Goal: Task Accomplishment & Management: Manage account settings

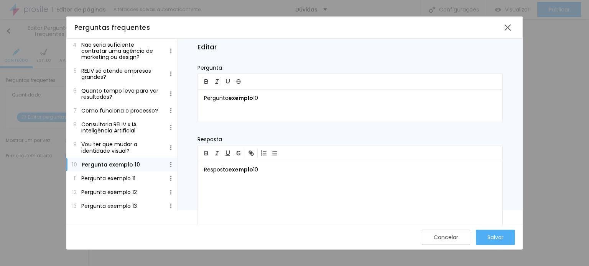
scroll to position [91, 0]
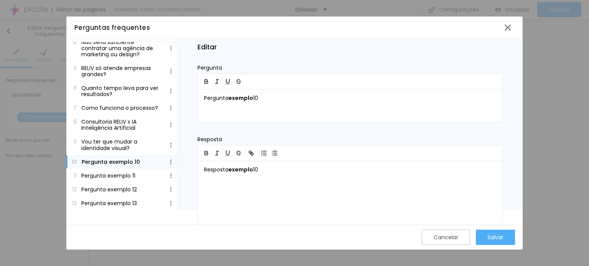
click at [153, 162] on button "10 Pergunta exemplo 10" at bounding box center [121, 162] width 111 height 14
click at [168, 161] on img at bounding box center [170, 162] width 5 height 5
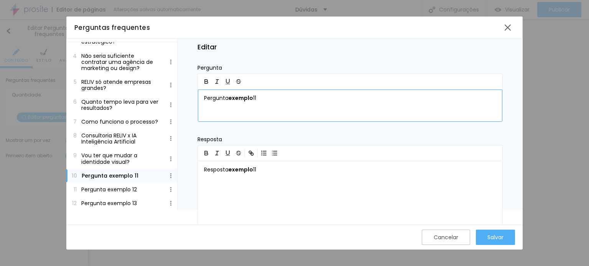
scroll to position [77, 0]
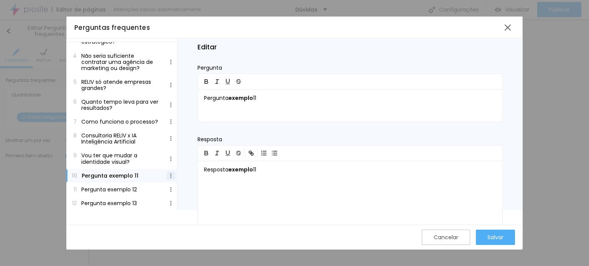
click at [168, 175] on img at bounding box center [170, 175] width 5 height 5
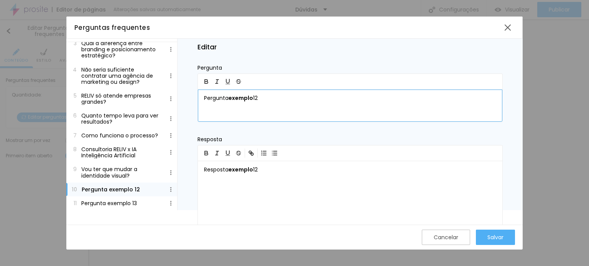
scroll to position [64, 0]
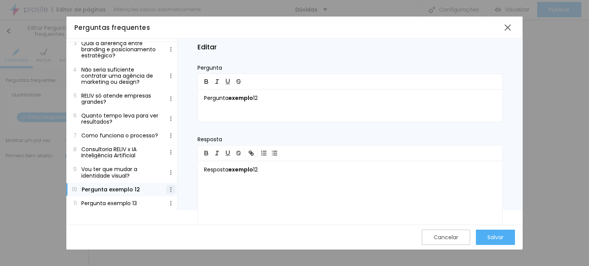
click at [168, 191] on img at bounding box center [170, 189] width 5 height 5
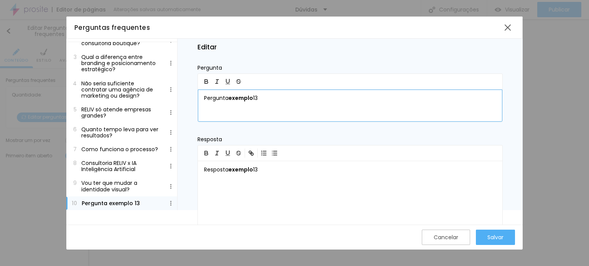
scroll to position [50, 0]
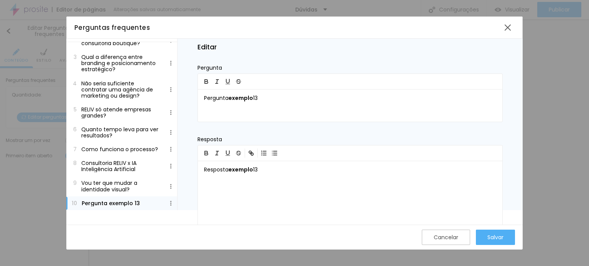
click at [107, 191] on p "Vou ter que mudar a identidade visual?" at bounding box center [121, 186] width 80 height 12
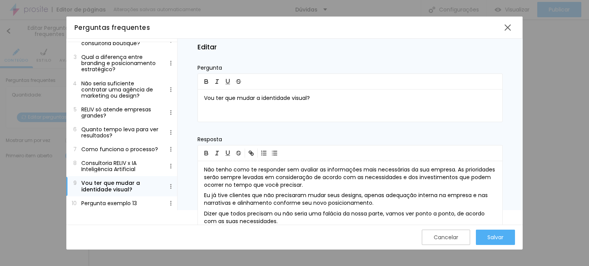
click at [110, 202] on p "Pergunta exemplo 13" at bounding box center [109, 204] width 56 height 6
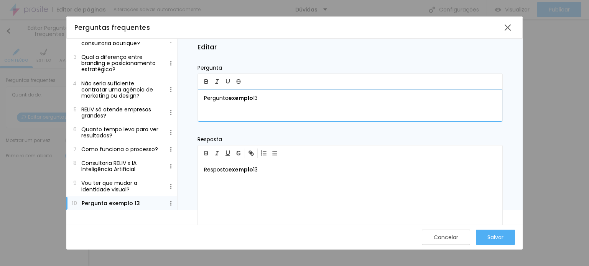
click at [209, 100] on p "Pergunta exemplo 13" at bounding box center [350, 99] width 292 height 8
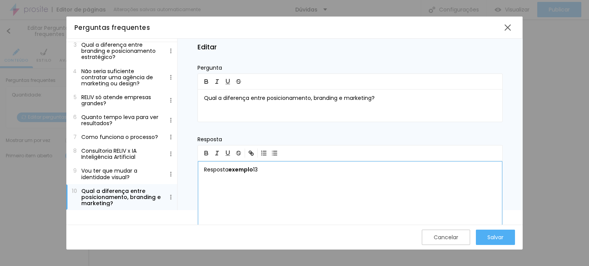
click at [219, 169] on p "Resposta exemplo 13" at bounding box center [350, 170] width 292 height 8
click at [481, 168] on p "Posicionamento é a definição interna da empresa desde a sua essência, o motivo …" at bounding box center [350, 173] width 292 height 15
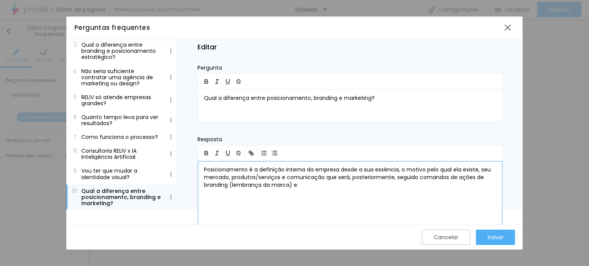
click at [232, 184] on p "Posicionamento é a definição interna da empresa desde a sua essência, o motivo …" at bounding box center [350, 177] width 292 height 23
click at [336, 187] on p "Posicionamento é a definição interna da empresa desde a sua essência, o motivo …" at bounding box center [350, 177] width 292 height 23
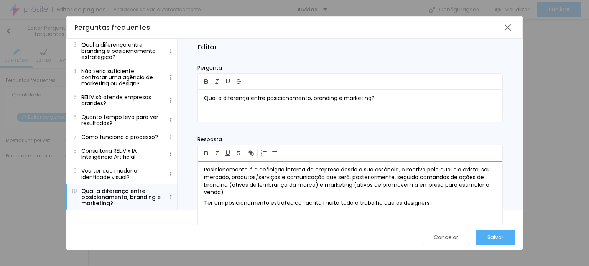
click at [393, 203] on p "Ter um posicionamento estratégico facilita muito todo o trabalho que os designe…" at bounding box center [350, 204] width 292 height 8
click at [397, 202] on p "Ter um posicionamento estratégico facilita muito todo o trabalho que os designe…" at bounding box center [350, 204] width 292 height 8
click at [495, 205] on p "Ter um posicionamento estratégico facilita muito todo o trabalho que diversos p…" at bounding box center [350, 207] width 292 height 15
click at [391, 201] on p "Ter um posicionamento estratégico facilita muito todo o trabalho que diversos p…" at bounding box center [350, 204] width 292 height 8
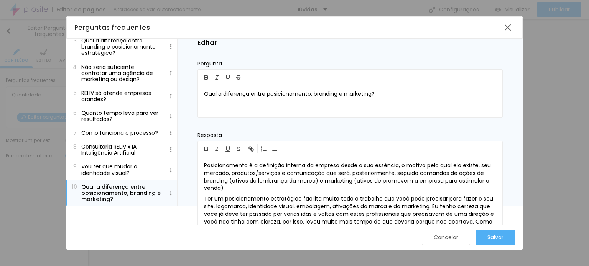
scroll to position [26, 0]
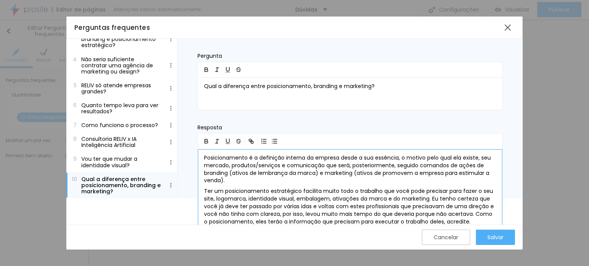
click at [464, 220] on p "Ter um posicionamento estratégico facilita muito todo o trabalho que você pode …" at bounding box center [350, 207] width 292 height 38
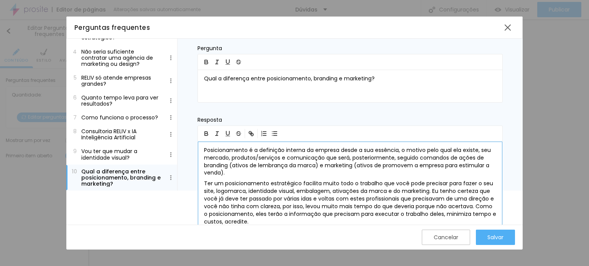
click at [431, 190] on p "Ter um posicionamento estratégico facilita muito todo o trabalho que você pode …" at bounding box center [350, 203] width 292 height 46
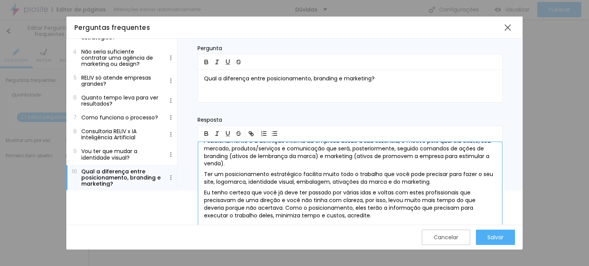
scroll to position [11, 0]
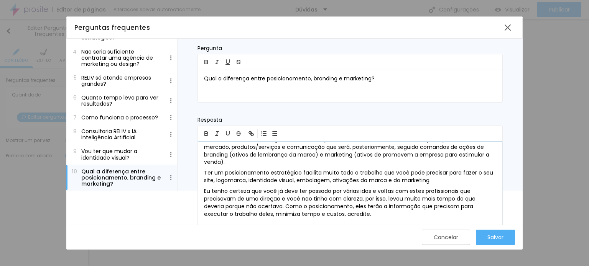
click at [377, 214] on p "Eu tenho certeza que você já deve ter passado por várias idas e voltas com este…" at bounding box center [350, 203] width 292 height 31
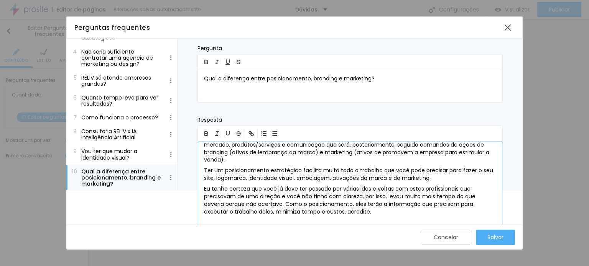
scroll to position [14, 0]
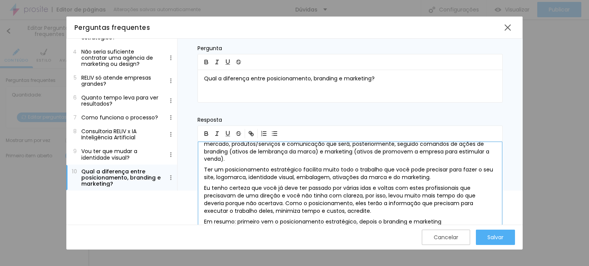
click at [328, 220] on p "Em resumo: primeiro vem o posicionamento estratégico, depois o branding e marke…" at bounding box center [350, 223] width 292 height 8
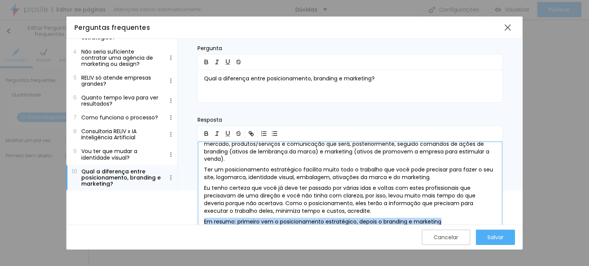
click at [328, 220] on p "Em resumo: primeiro vem o posicionamento estratégico, depois o branding e marke…" at bounding box center [350, 223] width 292 height 8
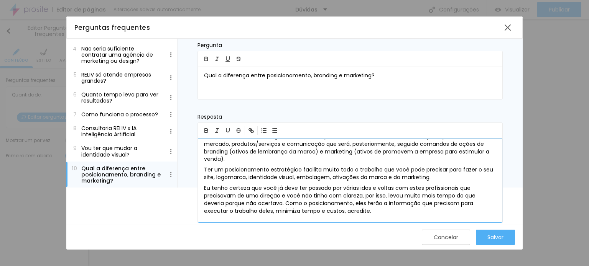
scroll to position [0, 0]
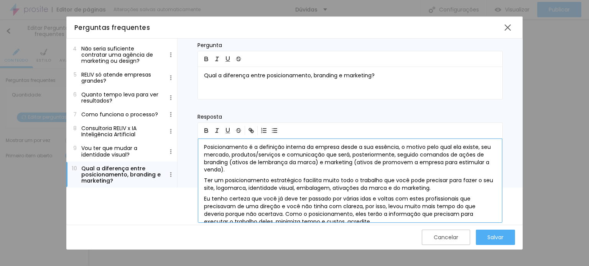
click at [480, 154] on p "Posicionamento é a definição interna da empresa desde a sua essência, o motivo …" at bounding box center [350, 159] width 292 height 31
drag, startPoint x: 480, startPoint y: 154, endPoint x: 453, endPoint y: 156, distance: 27.3
click at [453, 156] on p "Posicionamento é a definição interna da empresa desde a sua essência, o motivo …" at bounding box center [350, 159] width 292 height 31
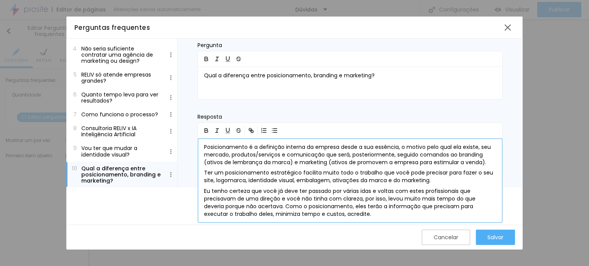
click at [215, 164] on p "Posicionamento é a definição interna da empresa desde a sua essência, o motivo …" at bounding box center [350, 155] width 292 height 23
click at [221, 162] on p "Posicionamento é a definição interna da empresa desde a sua essência, o motivo …" at bounding box center [350, 155] width 292 height 23
click at [302, 171] on p "Ter um posicionamento estratégico facilita muito todo o trabalho que você pode …" at bounding box center [350, 176] width 292 height 15
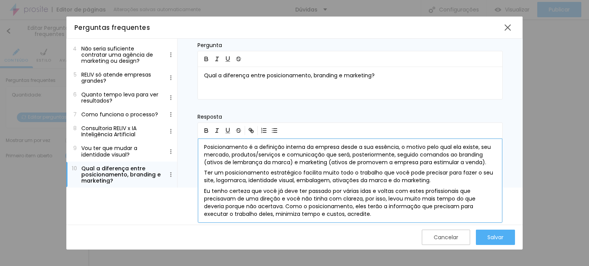
click at [488, 162] on p "Posicionamento é a definição interna da empresa desde a sua essência, o motivo …" at bounding box center [350, 155] width 292 height 23
click at [449, 188] on p "Eu tenho certeza que você já deve ter passado por várias idas e voltas com este…" at bounding box center [350, 203] width 292 height 31
click at [444, 182] on p "Ter um posicionamento estratégico facilita muito todo o trabalho que você pode …" at bounding box center [350, 176] width 292 height 15
click at [397, 213] on p "Eu tenho certeza que você já deve ter passado por várias idas e voltas com este…" at bounding box center [350, 203] width 292 height 31
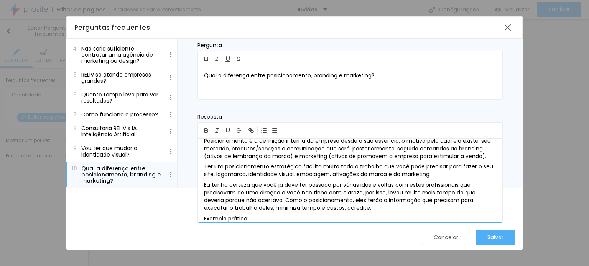
scroll to position [16, 0]
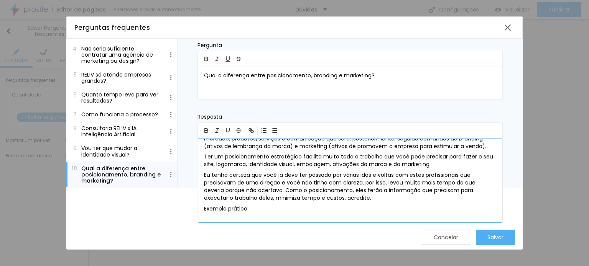
click at [212, 206] on p "Exemplo prático:" at bounding box center [350, 210] width 292 height 8
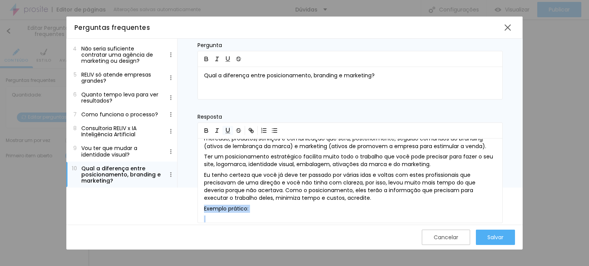
click at [228, 127] on icon "button" at bounding box center [227, 130] width 7 height 7
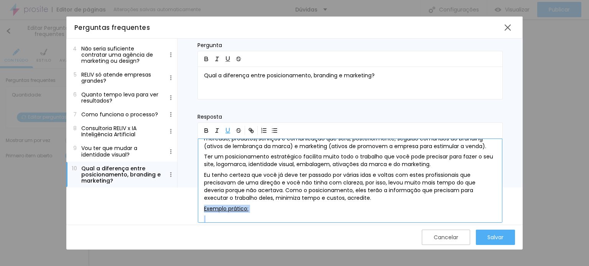
click at [214, 214] on div "Posicionamento é a definição interna da empresa desde a sua essência, o motivo …" at bounding box center [350, 181] width 304 height 84
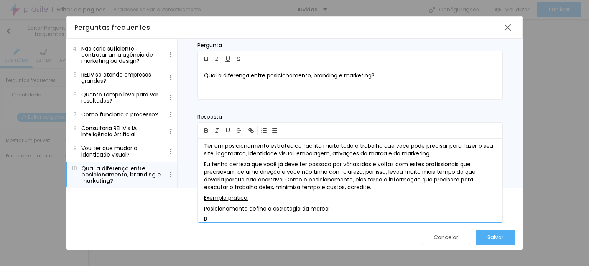
scroll to position [28, 0]
click at [205, 196] on u "Exemplo prático:" at bounding box center [226, 198] width 44 height 8
click at [227, 218] on p "Branding cria sua identidade visuak" at bounding box center [350, 219] width 292 height 8
click at [301, 217] on p "Branding cria sua identidade visuak" at bounding box center [350, 219] width 292 height 8
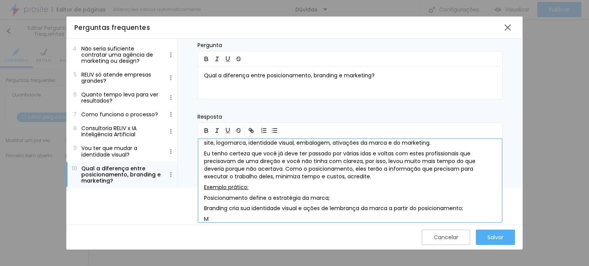
scroll to position [38, 0]
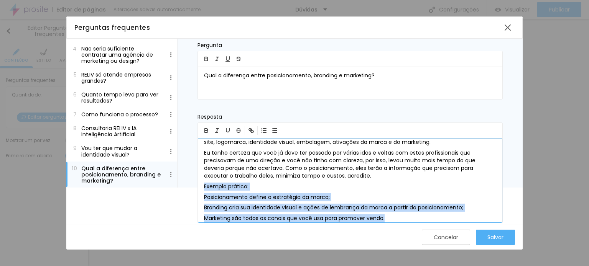
click at [200, 186] on div "Posicionamento é a definição interna da empresa desde a sua essência, o motivo …" at bounding box center [350, 181] width 304 height 84
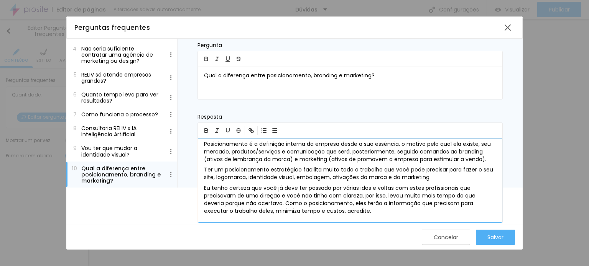
scroll to position [0, 0]
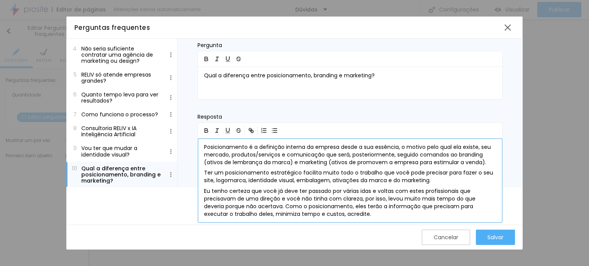
click at [234, 147] on p "Posicionamento é a definição interna da empresa desde a sua essência, o motivo …" at bounding box center [350, 155] width 292 height 23
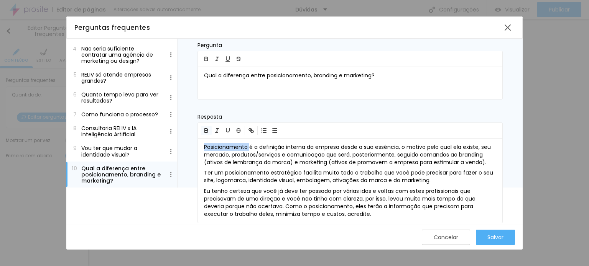
click at [206, 129] on icon "button" at bounding box center [206, 130] width 3 height 2
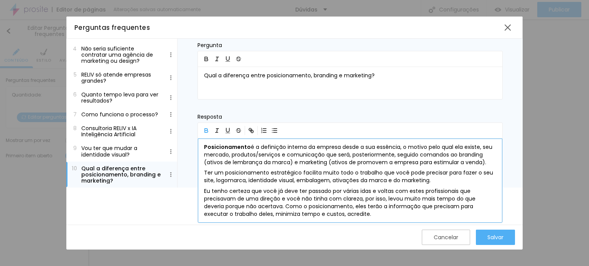
click at [270, 155] on p "Posicionamento é a definição interna da empresa desde a sua essência, o motivo …" at bounding box center [350, 155] width 292 height 23
click at [468, 154] on p "Posicionamento é a definição interna da empresa desde a sua essência, o motivo …" at bounding box center [350, 155] width 292 height 23
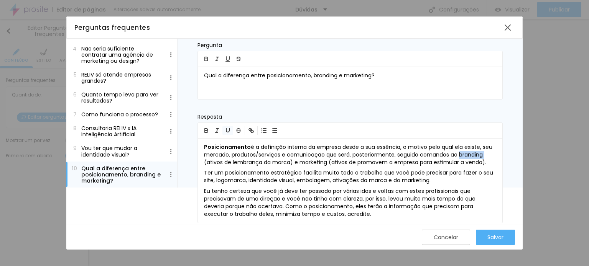
click at [229, 129] on icon "button" at bounding box center [227, 130] width 3 height 4
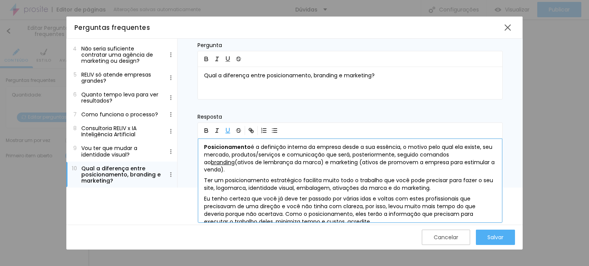
click at [310, 162] on p "Posicionamento é a definição interna da empresa desde a sua essência, o motivo …" at bounding box center [350, 159] width 292 height 31
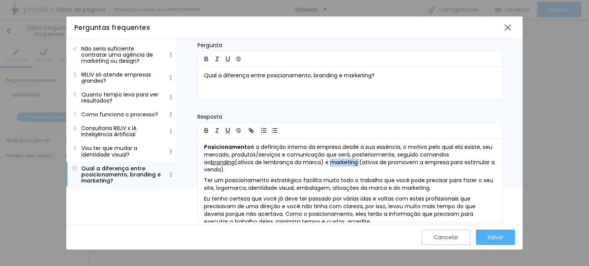
click at [229, 130] on icon "button" at bounding box center [227, 130] width 3 height 4
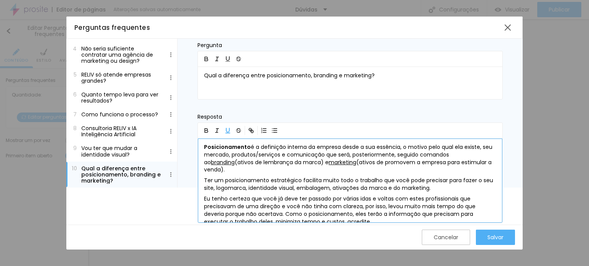
click at [270, 179] on p "Ter um posicionamento estratégico facilita muito todo o trabalho que você pode …" at bounding box center [350, 184] width 292 height 15
click at [333, 179] on p "Ter um posicionamento estratégico facilita muito todo o trabalho que você pode …" at bounding box center [350, 184] width 292 height 15
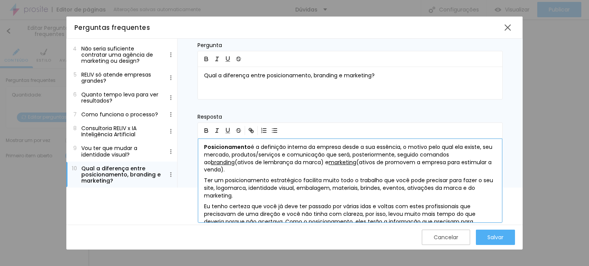
click at [230, 187] on p "Ter um posicionamento estratégico facilita muito todo o trabalho que você pode …" at bounding box center [350, 188] width 292 height 23
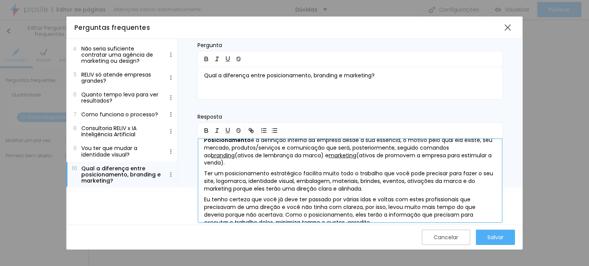
scroll to position [11, 0]
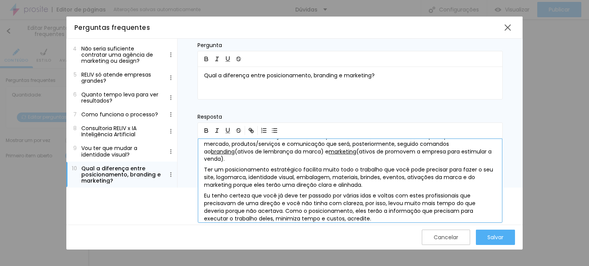
click at [283, 201] on p "Eu tenho certeza que você já deve ter passado por várias idas e voltas com este…" at bounding box center [350, 207] width 292 height 31
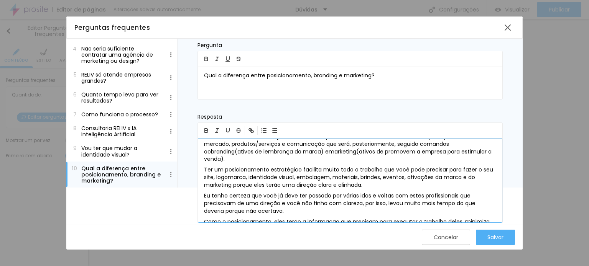
scroll to position [21, 0]
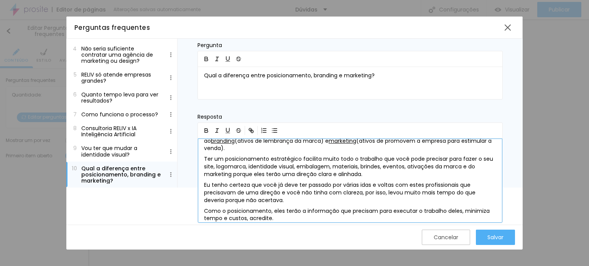
click at [340, 209] on p "Como o posicionamento, eles terão a informação que precisam para executar o tra…" at bounding box center [350, 215] width 292 height 15
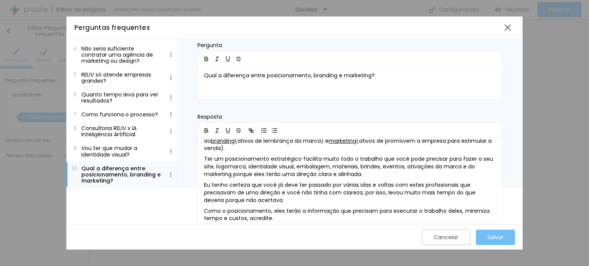
click at [492, 235] on div "Salvar" at bounding box center [495, 238] width 16 height 6
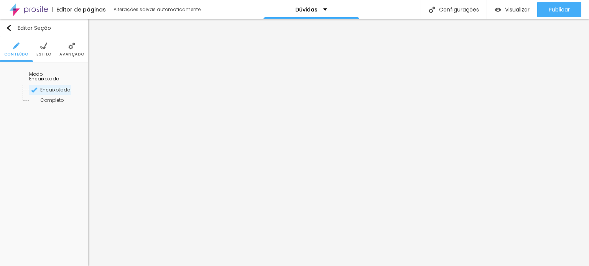
click at [38, 53] on span "Estilo" at bounding box center [43, 55] width 15 height 4
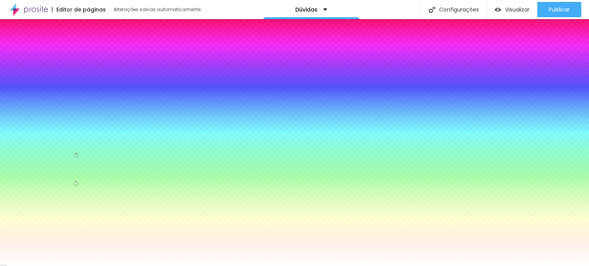
click at [39, 79] on span "Trocar imagem" at bounding box center [27, 75] width 42 height 7
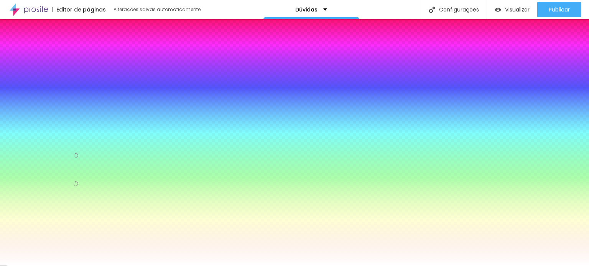
click at [71, 49] on img at bounding box center [71, 46] width 7 height 7
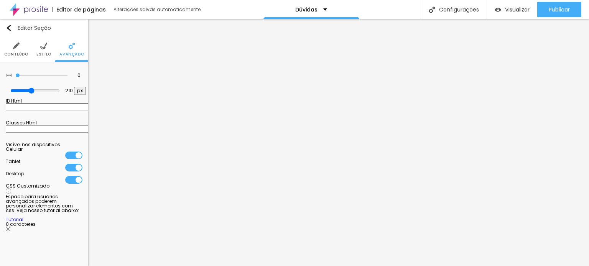
click at [43, 46] on img at bounding box center [43, 46] width 7 height 7
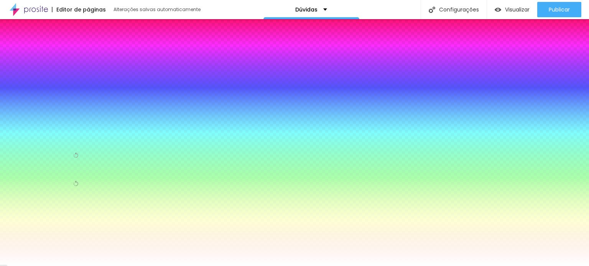
click at [15, 47] on img at bounding box center [16, 46] width 7 height 7
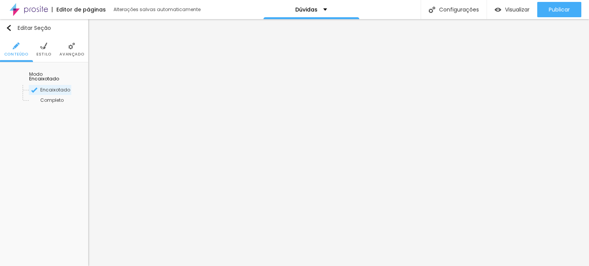
click at [59, 76] on span "Encaixotado" at bounding box center [44, 79] width 30 height 7
click at [44, 79] on span "Trocar icone" at bounding box center [27, 75] width 34 height 7
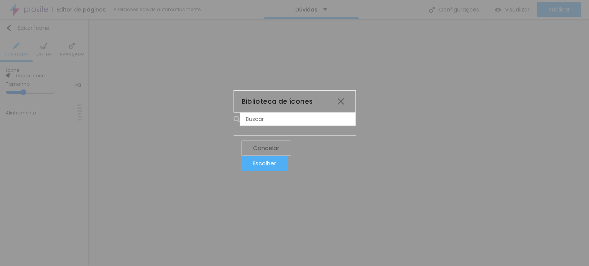
scroll to position [1224, 0]
click at [240, 113] on input "text" at bounding box center [298, 119] width 116 height 13
type input ">"
type input "?"
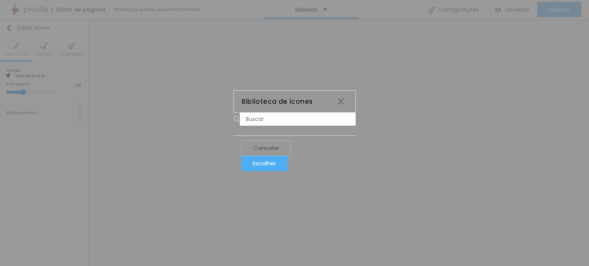
scroll to position [1353, 0]
click at [238, 160] on icon "grid" at bounding box center [236, 162] width 5 height 5
click at [276, 167] on div "Escolher" at bounding box center [264, 163] width 23 height 7
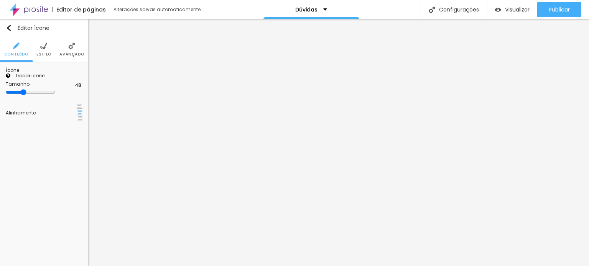
type input "50"
type input "52"
type input "54"
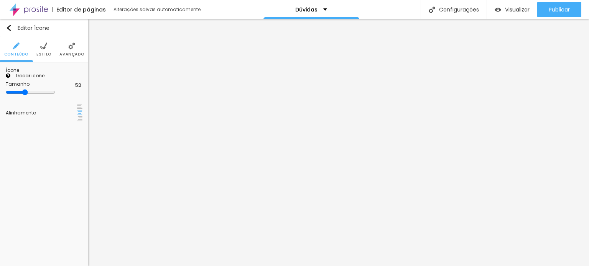
type input "54"
type input "56"
type input "58"
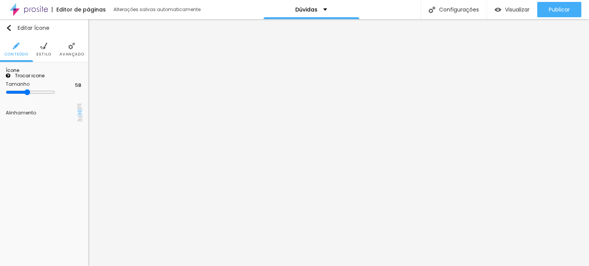
type input "60"
type input "62"
type input "64"
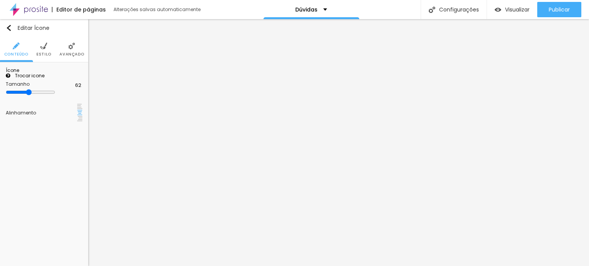
type input "64"
type input "66"
type input "68"
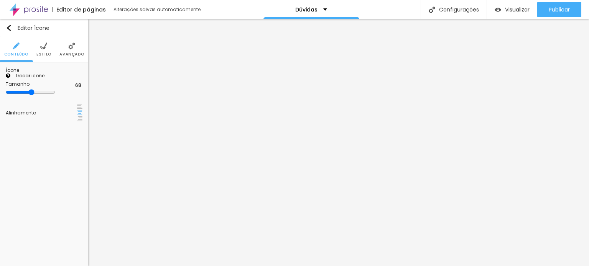
type input "70"
drag, startPoint x: 32, startPoint y: 139, endPoint x: 46, endPoint y: 143, distance: 15.0
type input "70"
click at [46, 95] on input "range" at bounding box center [30, 92] width 49 height 6
click at [77, 109] on img at bounding box center [79, 106] width 5 height 5
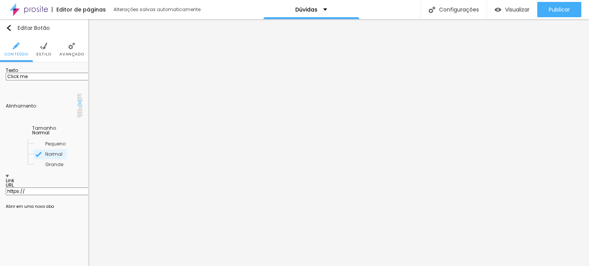
click at [21, 81] on input "Click me" at bounding box center [52, 77] width 92 height 8
click at [21, 81] on input "Fale conosco" at bounding box center [52, 77] width 92 height 8
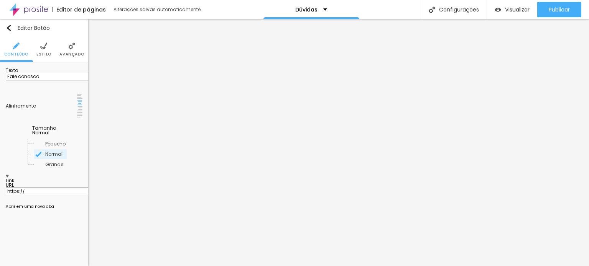
click at [21, 81] on input "Fale conosco" at bounding box center [52, 77] width 92 height 8
type input "Entre em Contato"
click at [30, 174] on div "Link" at bounding box center [44, 178] width 77 height 9
click at [29, 188] on input "https://" at bounding box center [52, 192] width 92 height 8
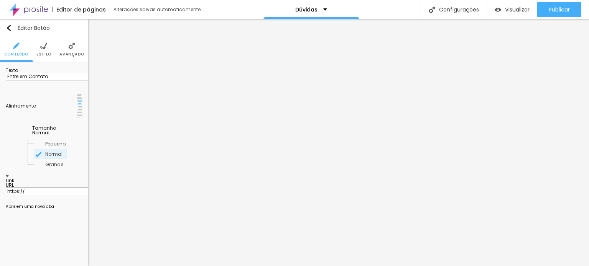
click at [29, 188] on input "https://" at bounding box center [52, 192] width 92 height 8
paste input "www.reliv.com.br/contato"
type input "https://www.reliv.com.br/contato"
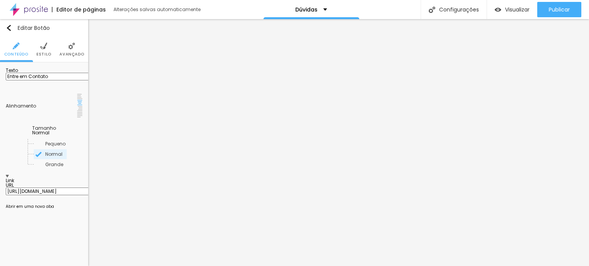
click at [10, 205] on div at bounding box center [44, 205] width 77 height 0
click at [49, 130] on span "Normal" at bounding box center [40, 133] width 17 height 7
click at [48, 163] on span "Grande" at bounding box center [55, 165] width 52 height 5
click at [42, 55] on span "Estilo" at bounding box center [43, 55] width 15 height 4
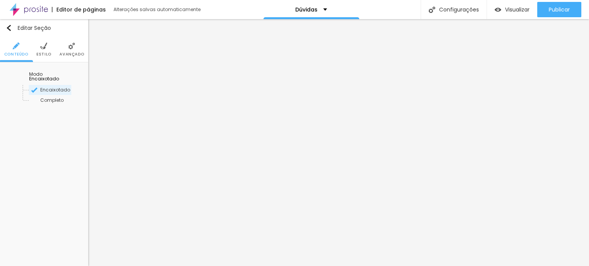
click at [42, 56] on span "Estilo" at bounding box center [43, 55] width 15 height 4
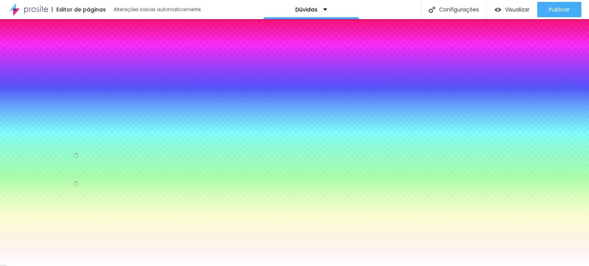
click at [43, 92] on span "Nenhum" at bounding box center [33, 89] width 20 height 7
click at [46, 113] on span "Parallax" at bounding box center [38, 110] width 19 height 7
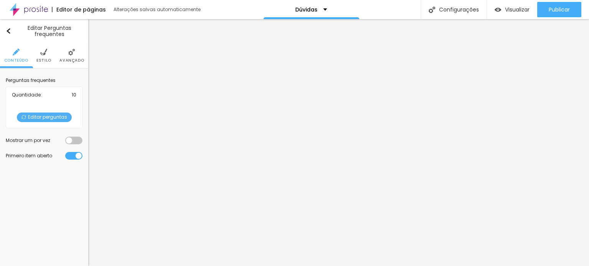
click at [52, 119] on span "Editar perguntas" at bounding box center [44, 118] width 55 height 10
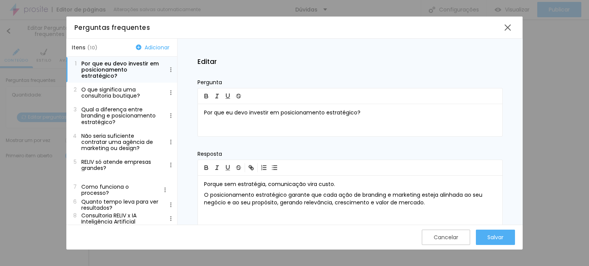
drag, startPoint x: 91, startPoint y: 211, endPoint x: 90, endPoint y: 189, distance: 22.2
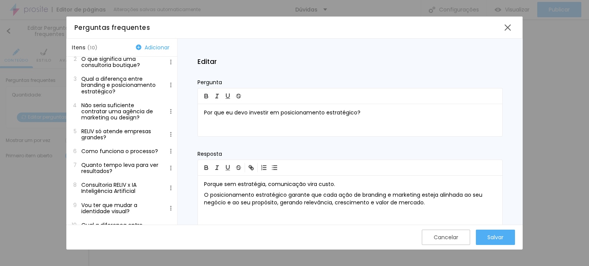
scroll to position [38, 0]
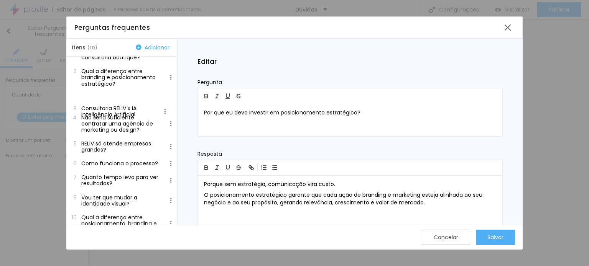
drag, startPoint x: 90, startPoint y: 189, endPoint x: 89, endPoint y: 103, distance: 86.3
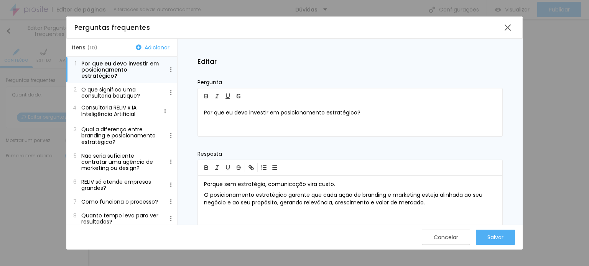
drag, startPoint x: 96, startPoint y: 142, endPoint x: 94, endPoint y: 107, distance: 35.3
click at [126, 113] on p "Consultoria RELIV x IA Inteligência Artificial" at bounding box center [121, 113] width 80 height 12
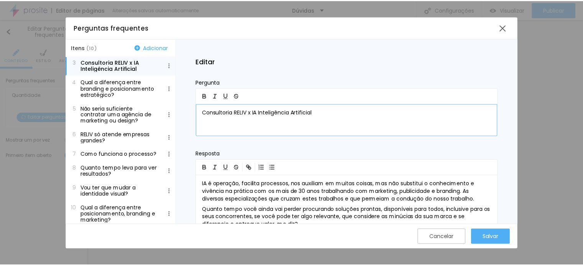
scroll to position [62, 0]
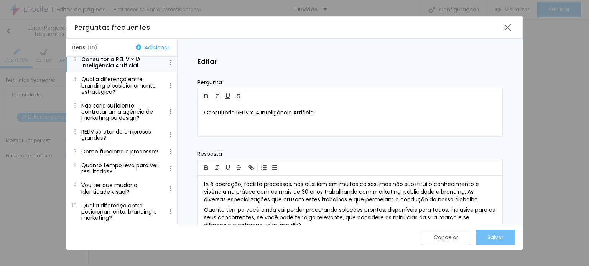
click at [493, 237] on div "Salvar" at bounding box center [495, 238] width 16 height 6
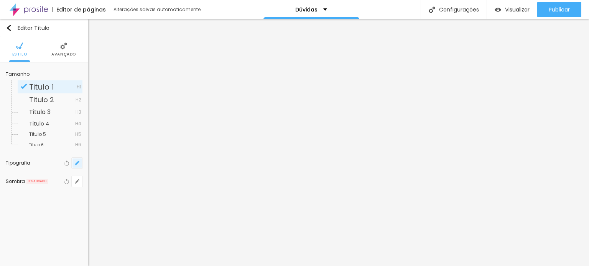
click at [80, 161] on button "button" at bounding box center [77, 163] width 11 height 11
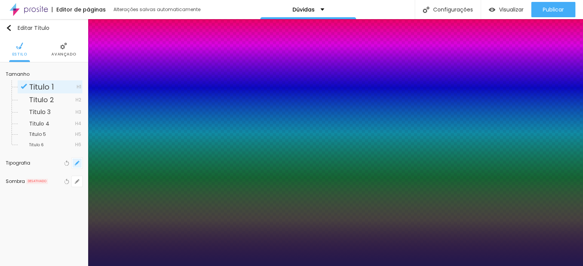
type input "1"
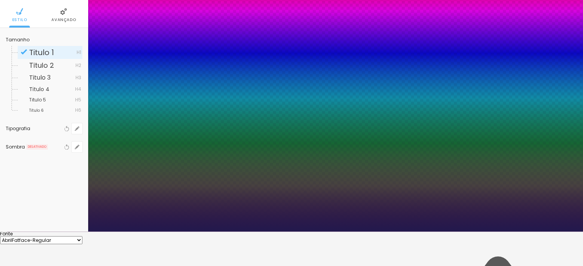
scroll to position [39, 0]
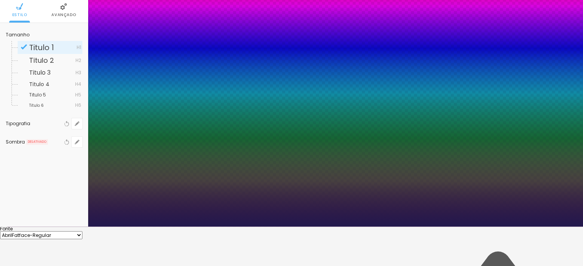
type input "17"
type input "1"
type input "18"
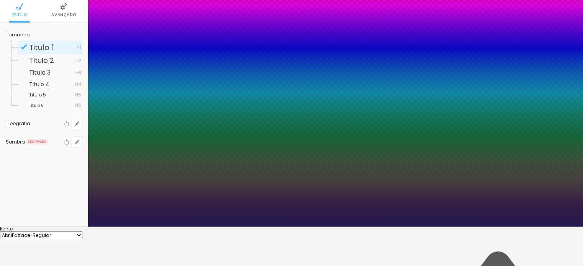
type input "1"
type input "19"
type input "1"
type input "20"
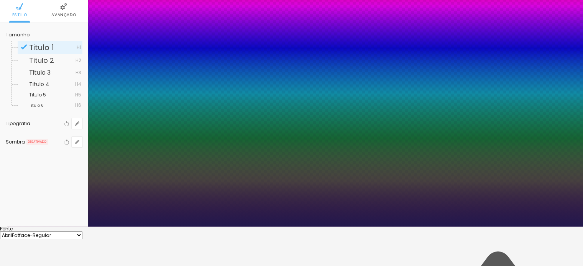
type input "20"
type input "1"
type input "21"
type input "1"
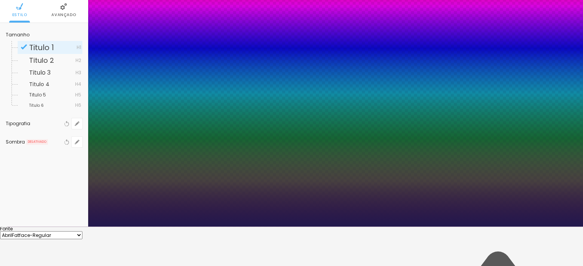
type input "22"
type input "1"
type input "23"
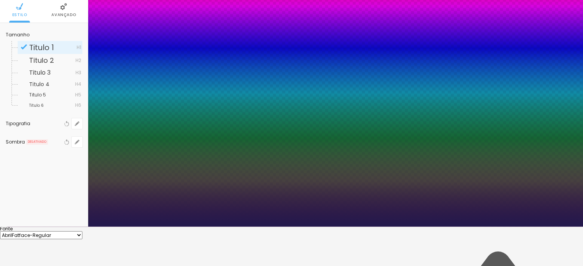
type input "1"
type input "24"
type input "1"
drag, startPoint x: 103, startPoint y: 176, endPoint x: 109, endPoint y: 175, distance: 5.4
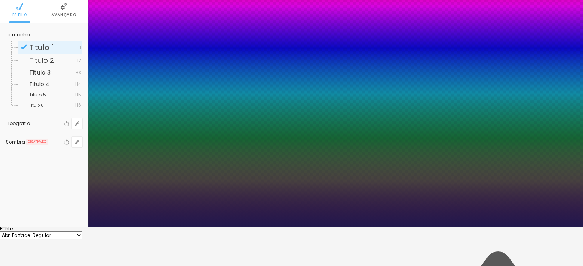
type input "24"
type input "1"
click at [128, 227] on div at bounding box center [291, 227] width 583 height 0
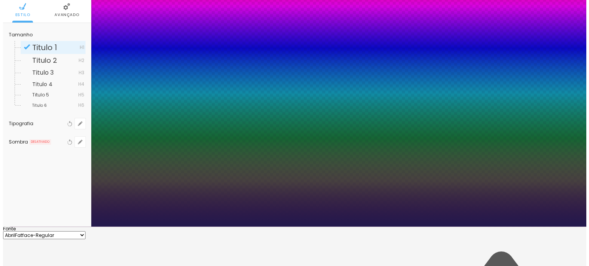
scroll to position [0, 0]
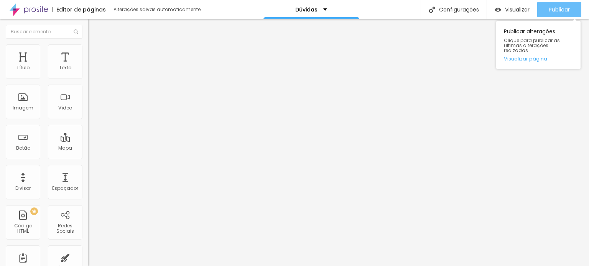
click at [555, 8] on span "Publicar" at bounding box center [559, 10] width 21 height 6
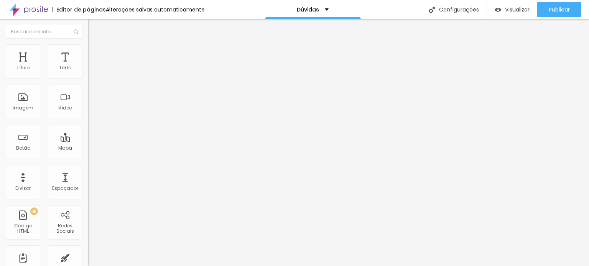
click at [88, 81] on span "Editar perguntas" at bounding box center [110, 78] width 44 height 7
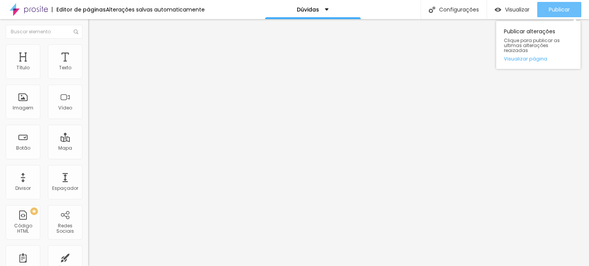
click at [550, 7] on span "Publicar" at bounding box center [559, 10] width 21 height 6
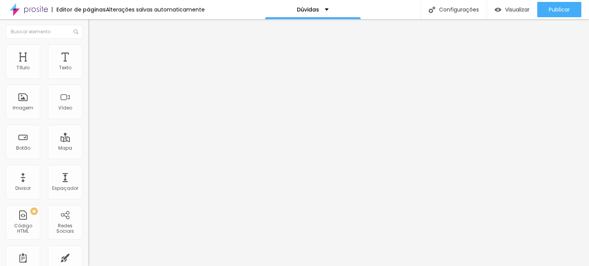
click at [88, 48] on img at bounding box center [91, 47] width 7 height 7
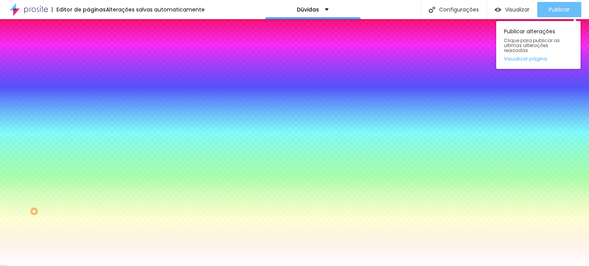
click at [560, 8] on span "Publicar" at bounding box center [559, 10] width 21 height 6
